Goal: Task Accomplishment & Management: Manage account settings

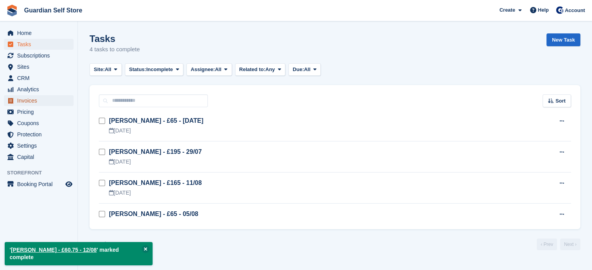
click at [42, 103] on span "Invoices" at bounding box center [40, 100] width 47 height 11
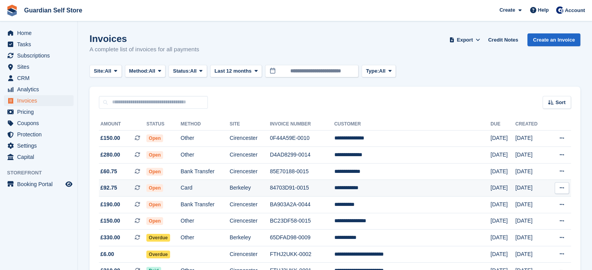
click at [219, 186] on td "Card" at bounding box center [205, 188] width 49 height 17
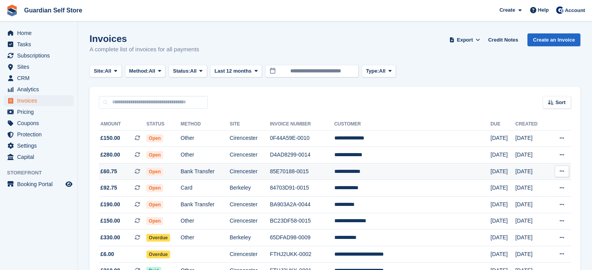
click at [230, 170] on td "Bank Transfer" at bounding box center [205, 171] width 49 height 17
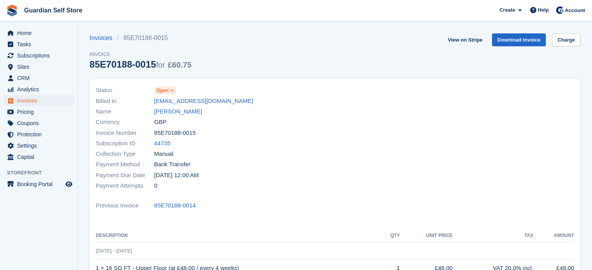
click at [161, 92] on span "Open" at bounding box center [162, 90] width 12 height 7
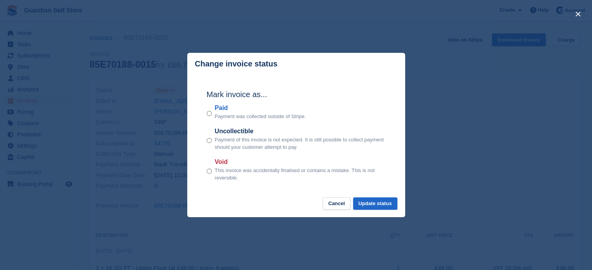
click at [218, 109] on label "Paid" at bounding box center [260, 108] width 91 height 9
click at [379, 205] on button "Update status" at bounding box center [375, 204] width 44 height 13
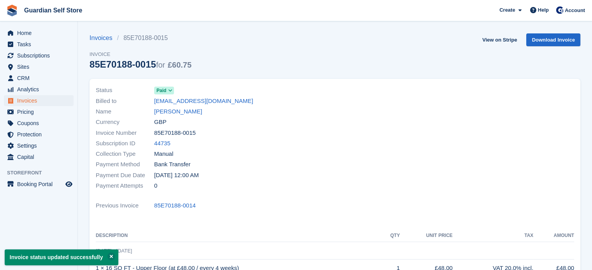
click at [474, 39] on div "Invoices 85E70188-0015 Invoice 85E70188-0015 for £60.75 View on Stripe Download…" at bounding box center [334, 56] width 491 height 46
click at [492, 39] on link "View on Stripe" at bounding box center [499, 39] width 41 height 13
click at [34, 100] on span "Invoices" at bounding box center [40, 100] width 47 height 11
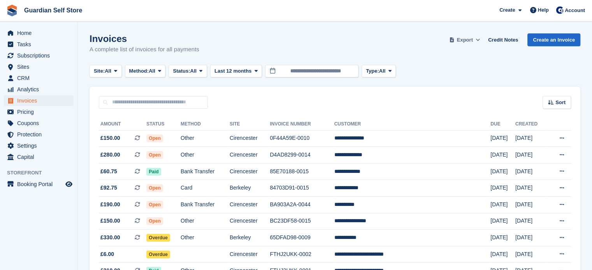
click at [477, 38] on button "Export" at bounding box center [464, 39] width 34 height 13
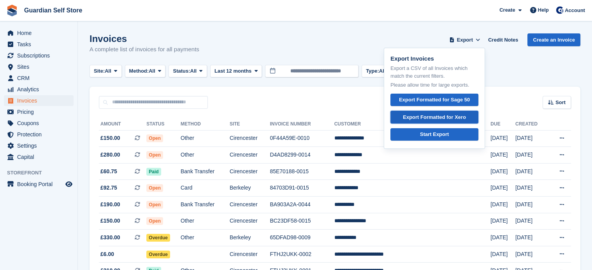
click at [431, 116] on div "Export Formatted for Xero" at bounding box center [434, 118] width 63 height 8
click at [228, 141] on td "Other" at bounding box center [205, 138] width 49 height 17
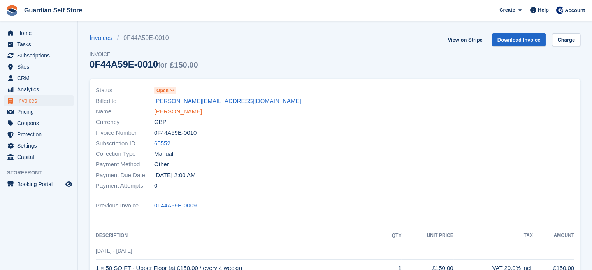
click at [184, 110] on link "[PERSON_NAME]" at bounding box center [178, 111] width 48 height 9
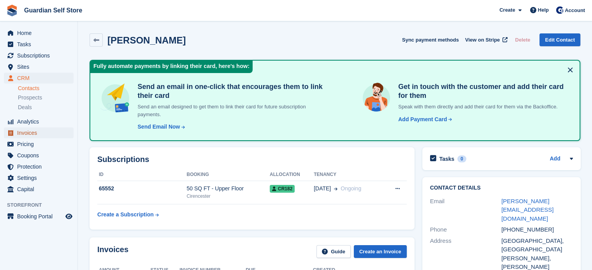
click at [22, 133] on span "Invoices" at bounding box center [40, 133] width 47 height 11
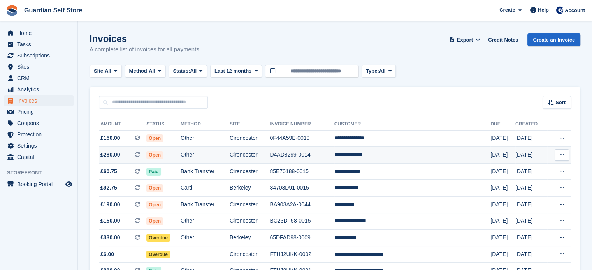
click at [303, 157] on td "D4AD8299-0014" at bounding box center [302, 155] width 64 height 17
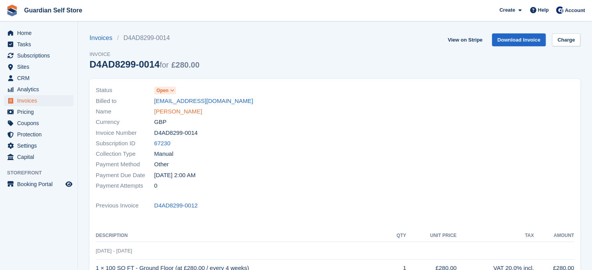
click at [185, 112] on link "Jonathan Cross" at bounding box center [178, 111] width 48 height 9
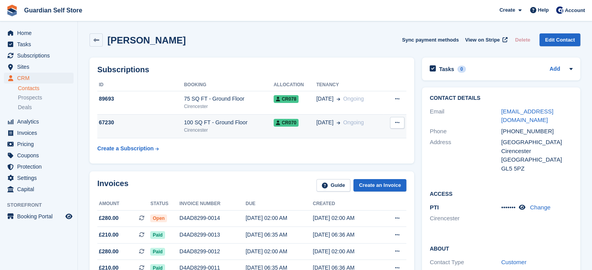
click at [207, 120] on div "100 SQ FT - Ground Floor" at bounding box center [228, 123] width 89 height 8
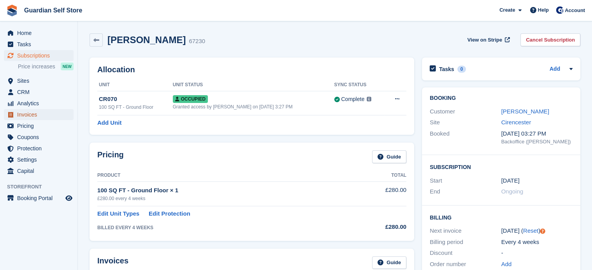
click at [28, 113] on span "Invoices" at bounding box center [40, 114] width 47 height 11
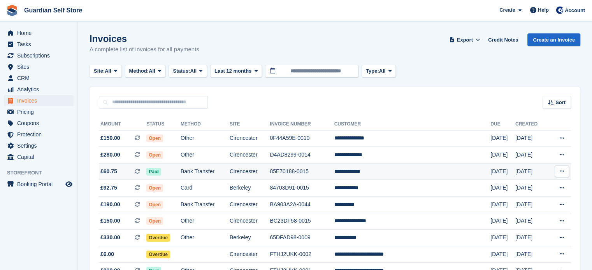
click at [139, 172] on span "£60.75 This is a recurring subscription invoice." at bounding box center [122, 172] width 47 height 8
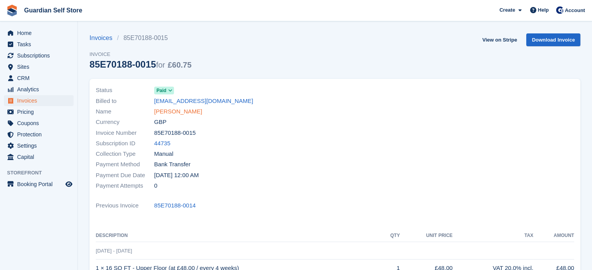
click at [163, 112] on link "Erika Farwell" at bounding box center [178, 111] width 48 height 9
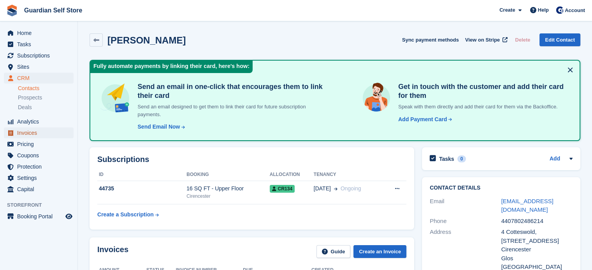
click at [45, 136] on span "Invoices" at bounding box center [40, 133] width 47 height 11
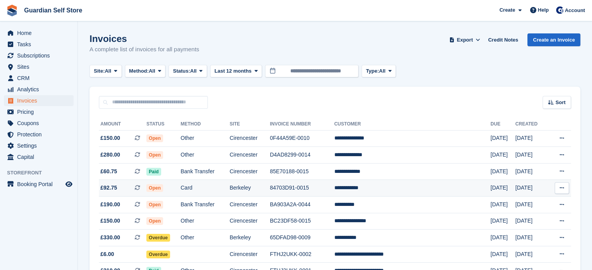
click at [212, 184] on td "Card" at bounding box center [205, 188] width 49 height 17
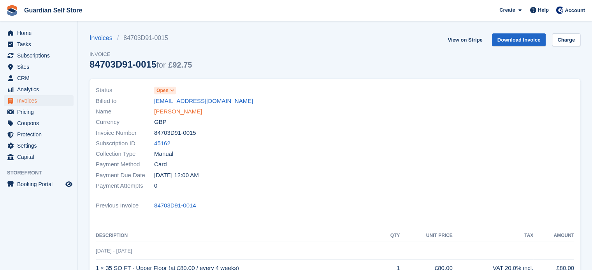
click at [176, 110] on link "[PERSON_NAME]" at bounding box center [178, 111] width 48 height 9
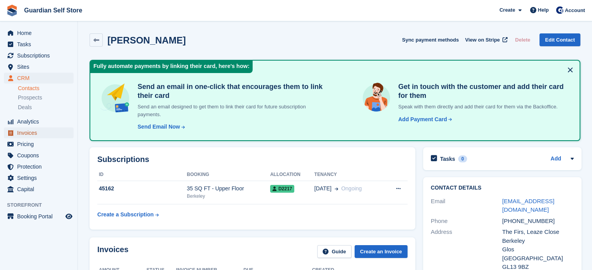
click at [49, 134] on span "Invoices" at bounding box center [40, 133] width 47 height 11
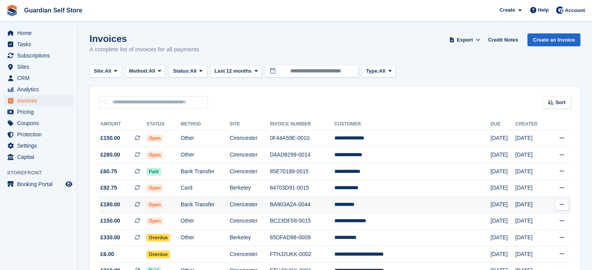
click at [254, 200] on td "Cirencester" at bounding box center [250, 205] width 40 height 17
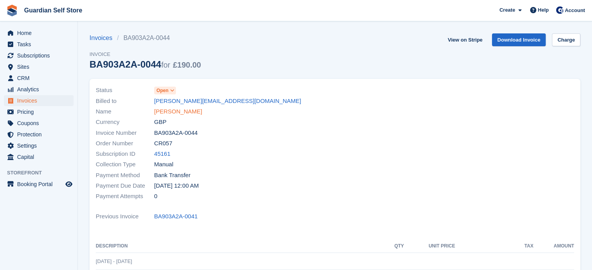
click at [173, 112] on link "[PERSON_NAME]" at bounding box center [178, 111] width 48 height 9
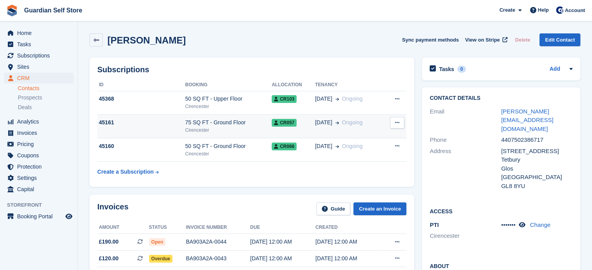
click at [187, 125] on div "75 SQ FT - Ground Floor" at bounding box center [228, 123] width 86 height 8
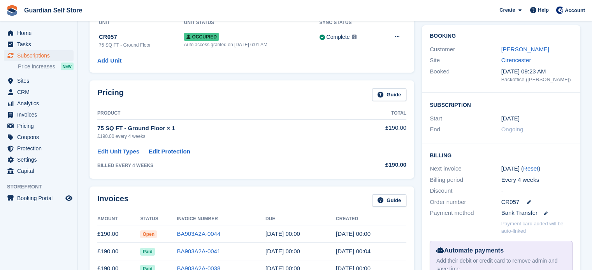
scroll to position [64, 0]
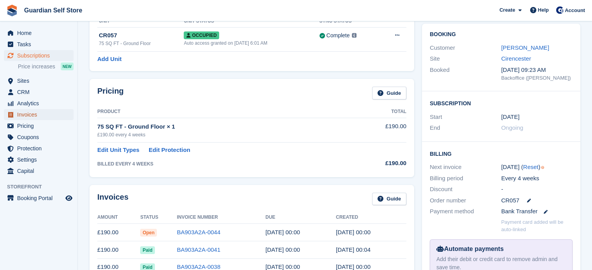
click at [50, 110] on span "Invoices" at bounding box center [40, 114] width 47 height 11
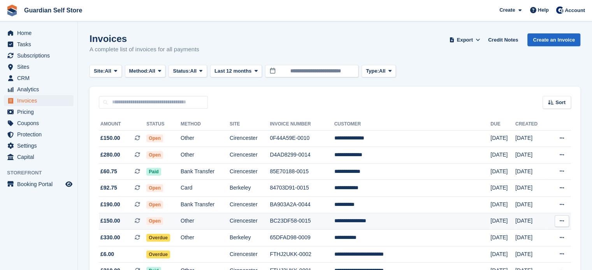
click at [256, 223] on td "Cirencester" at bounding box center [250, 221] width 40 height 17
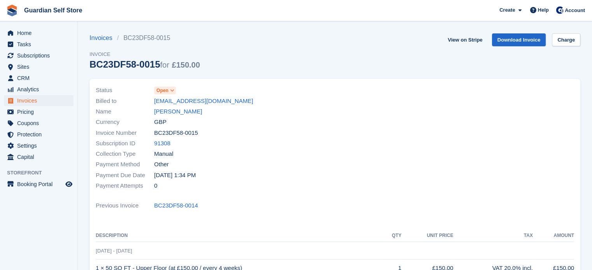
click at [179, 108] on link "George Griffiths" at bounding box center [178, 111] width 48 height 9
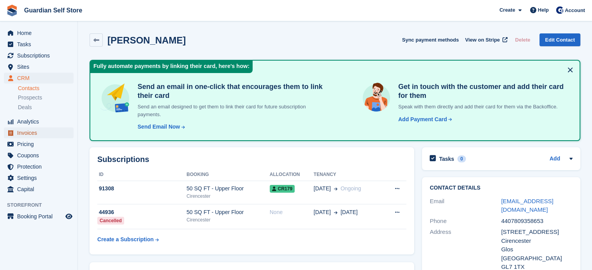
click at [40, 133] on span "Invoices" at bounding box center [40, 133] width 47 height 11
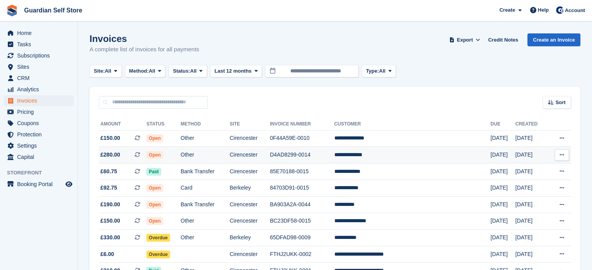
click at [205, 153] on td "Other" at bounding box center [205, 155] width 49 height 17
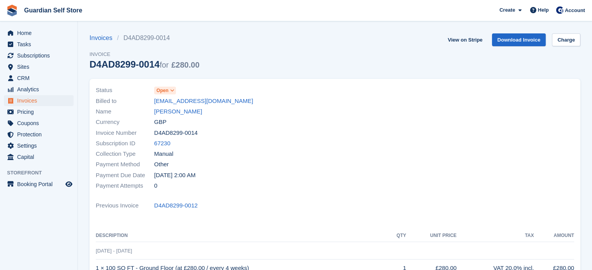
click at [165, 89] on span "Open" at bounding box center [162, 90] width 12 height 7
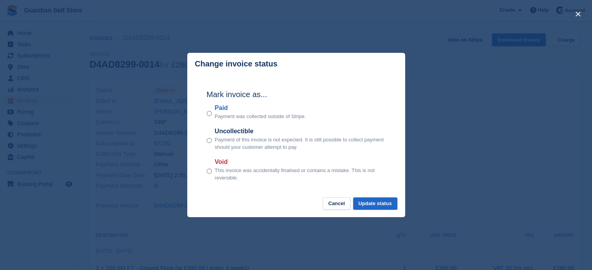
click at [224, 110] on label "Paid" at bounding box center [260, 108] width 91 height 9
click at [368, 202] on button "Update status" at bounding box center [375, 204] width 44 height 13
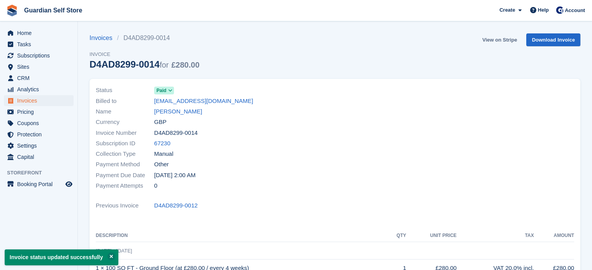
click at [493, 38] on link "View on Stripe" at bounding box center [499, 39] width 41 height 13
click at [44, 103] on span "Invoices" at bounding box center [40, 100] width 47 height 11
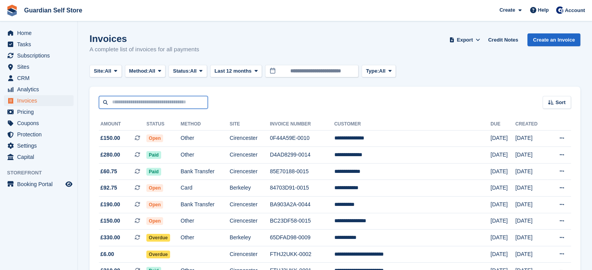
click at [134, 102] on input "text" at bounding box center [153, 102] width 109 height 13
type input "****"
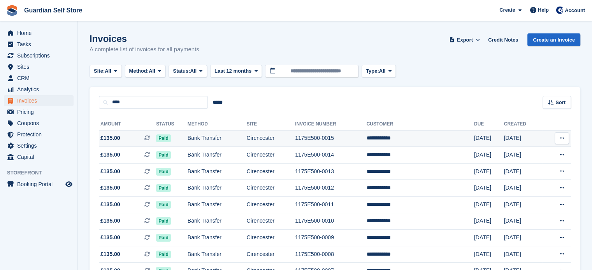
click at [209, 135] on td "Bank Transfer" at bounding box center [217, 138] width 59 height 17
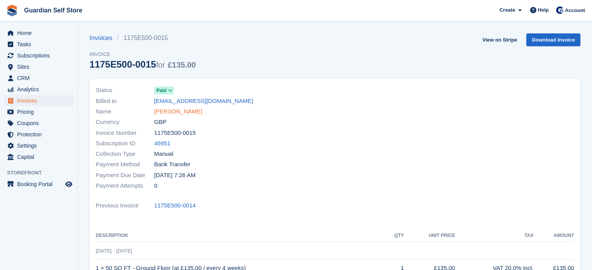
click at [179, 113] on link "[PERSON_NAME]" at bounding box center [178, 111] width 48 height 9
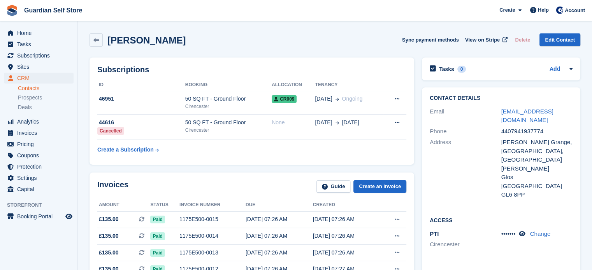
click at [179, 113] on td "46951" at bounding box center [141, 103] width 88 height 24
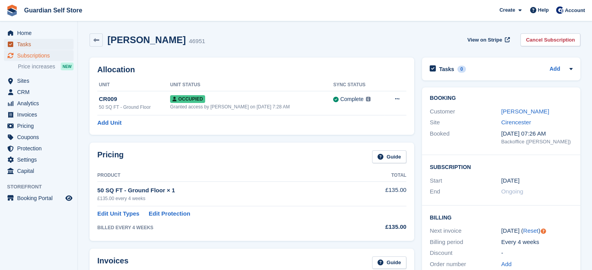
click at [39, 46] on span "Tasks" at bounding box center [40, 44] width 47 height 11
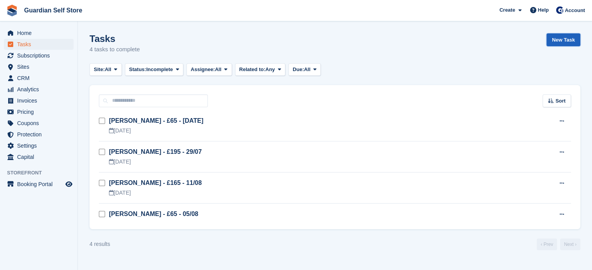
click at [559, 40] on link "New Task" at bounding box center [563, 39] width 34 height 13
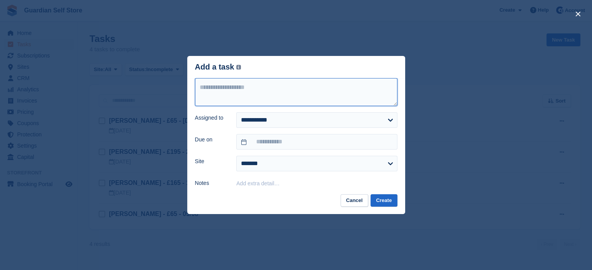
click at [319, 91] on textarea at bounding box center [296, 92] width 202 height 28
type textarea "**********"
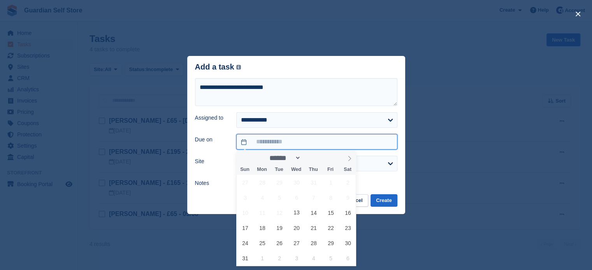
click at [275, 143] on input "text" at bounding box center [316, 142] width 161 height 16
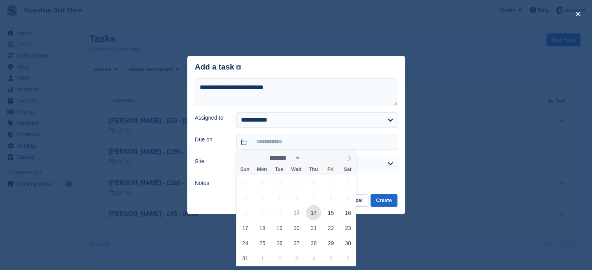
click at [313, 215] on span "14" at bounding box center [313, 212] width 15 height 15
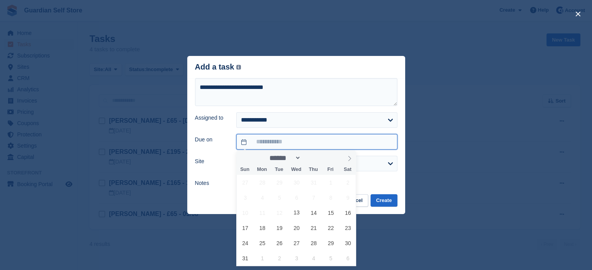
type input "**********"
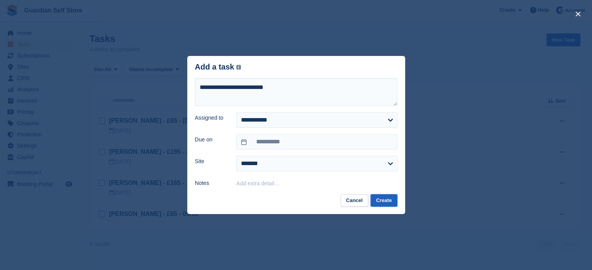
click at [384, 203] on button "Create" at bounding box center [383, 201] width 26 height 13
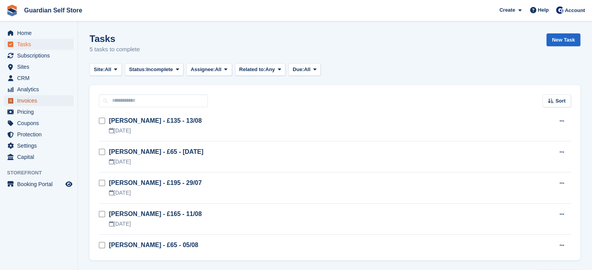
click at [44, 99] on span "Invoices" at bounding box center [40, 100] width 47 height 11
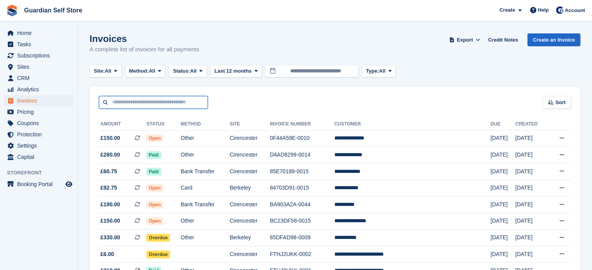
click at [128, 102] on input "text" at bounding box center [153, 102] width 109 height 13
type input "****"
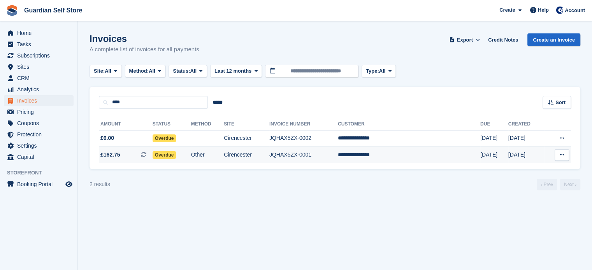
click at [125, 156] on span "£162.75 This is a recurring subscription invoice." at bounding box center [126, 155] width 54 height 8
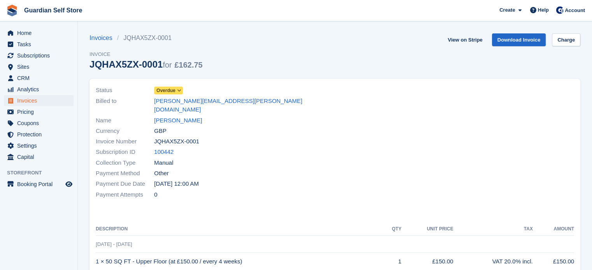
click at [176, 90] on span at bounding box center [179, 91] width 6 height 6
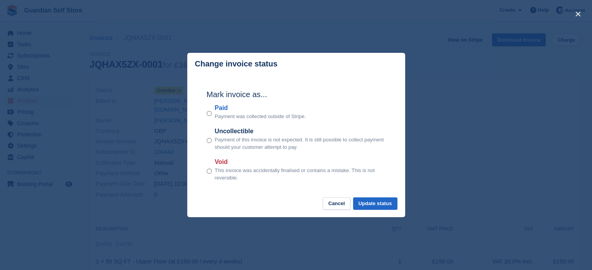
click at [221, 111] on label "Paid" at bounding box center [260, 108] width 91 height 9
click at [365, 202] on button "Update status" at bounding box center [375, 204] width 44 height 13
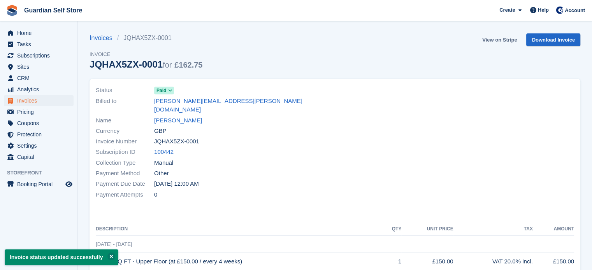
click at [493, 37] on link "View on Stripe" at bounding box center [499, 39] width 41 height 13
click at [57, 100] on span "Invoices" at bounding box center [40, 100] width 47 height 11
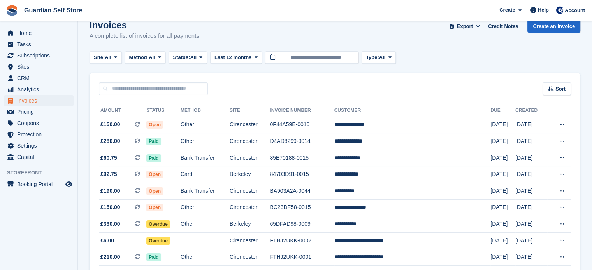
scroll to position [12, 0]
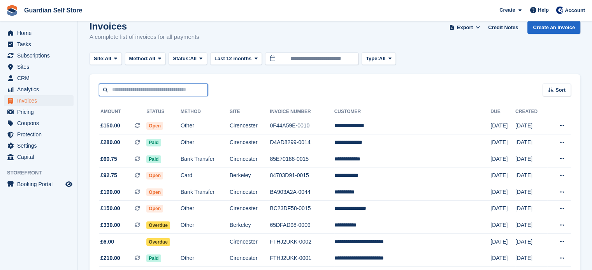
click at [151, 90] on input "text" at bounding box center [153, 90] width 109 height 13
type input "****"
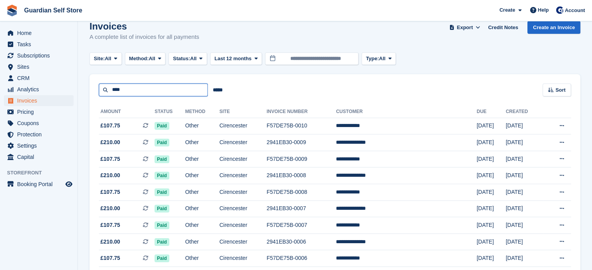
drag, startPoint x: 126, startPoint y: 93, endPoint x: 94, endPoint y: 88, distance: 32.6
click at [94, 88] on div "**** ***** Sort Sort by Date created Created (oldest first) Created (newest fir…" at bounding box center [334, 85] width 491 height 22
type input "****"
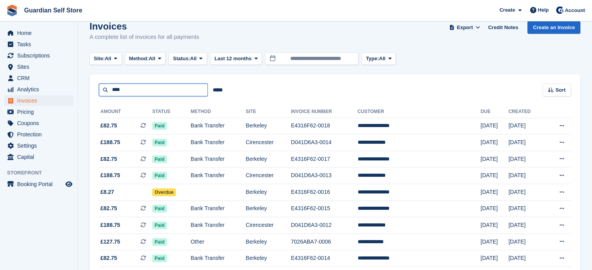
drag, startPoint x: 132, startPoint y: 91, endPoint x: 90, endPoint y: 91, distance: 41.6
click at [90, 91] on div "**** ***** Sort Sort by Date created Created (oldest first) Created (newest fir…" at bounding box center [334, 85] width 491 height 22
type input "****"
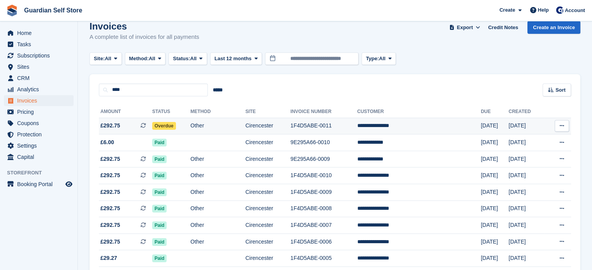
click at [130, 129] on span "£292.75 This is a recurring subscription invoice." at bounding box center [125, 126] width 53 height 8
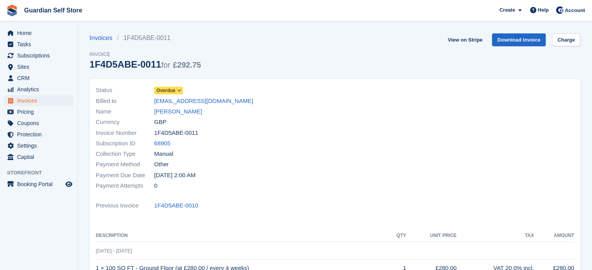
click at [170, 88] on span "Overdue" at bounding box center [165, 90] width 19 height 7
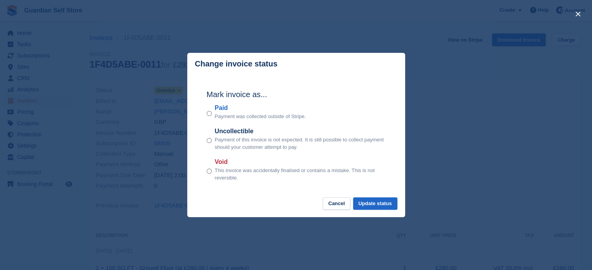
click at [221, 112] on label "Paid" at bounding box center [260, 108] width 91 height 9
click at [365, 204] on button "Update status" at bounding box center [375, 204] width 44 height 13
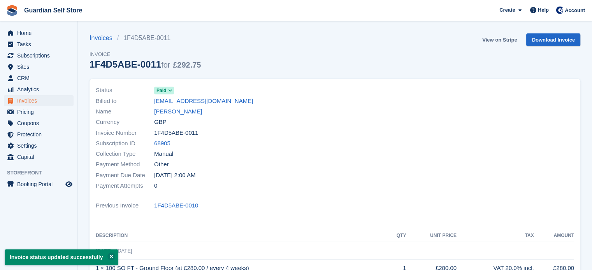
click at [492, 39] on link "View on Stripe" at bounding box center [499, 39] width 41 height 13
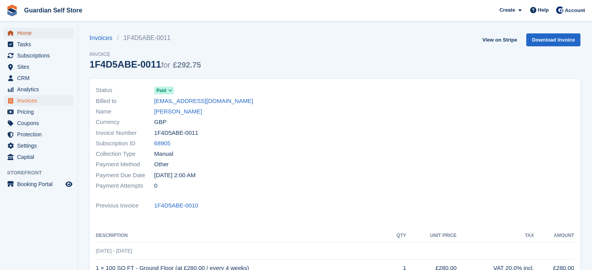
click at [28, 34] on span "Home" at bounding box center [40, 33] width 47 height 11
